Goal: Find specific page/section: Find specific page/section

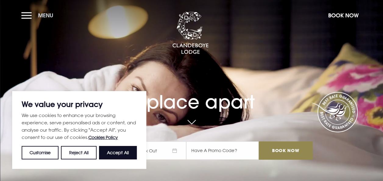
click at [31, 14] on button "Menu" at bounding box center [38, 15] width 35 height 13
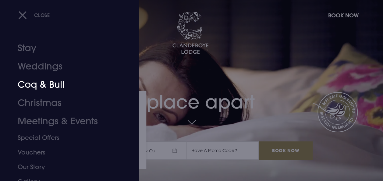
click at [48, 85] on link "Coq & Bull" at bounding box center [65, 85] width 95 height 18
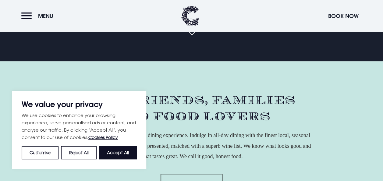
scroll to position [152, 0]
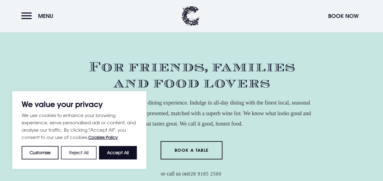
click at [79, 154] on button "Reject All" at bounding box center [78, 152] width 35 height 13
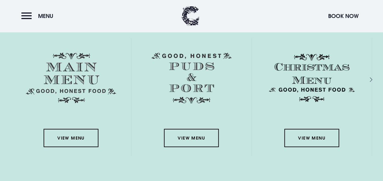
scroll to position [823, 0]
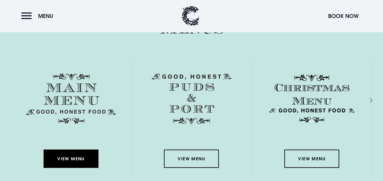
click at [75, 152] on link "View Menu" at bounding box center [71, 159] width 55 height 18
